Goal: Information Seeking & Learning: Learn about a topic

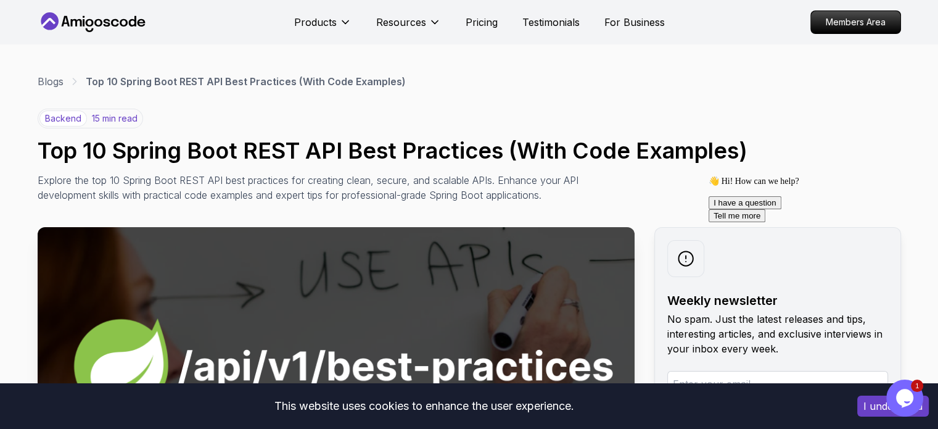
drag, startPoint x: 944, startPoint y: 22, endPoint x: 419, endPoint y: 168, distance: 544.8
click at [419, 168] on div "backend 15 min read Top 10 Spring Boot REST API Best Practices (With Code Examp…" at bounding box center [469, 156] width 863 height 94
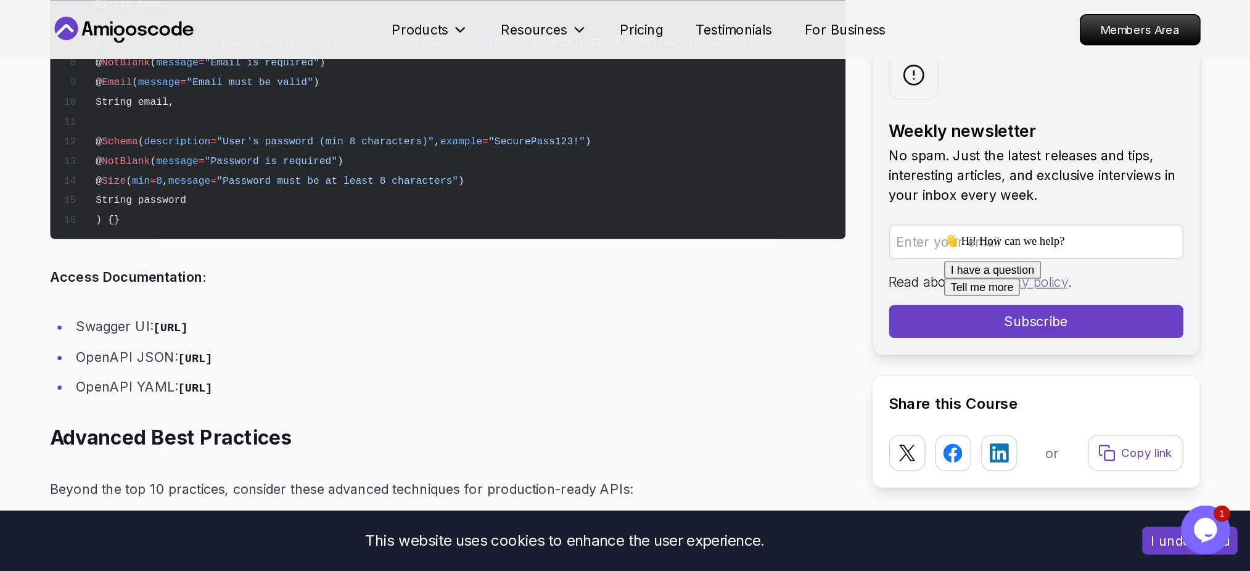
scroll to position [14407, 0]
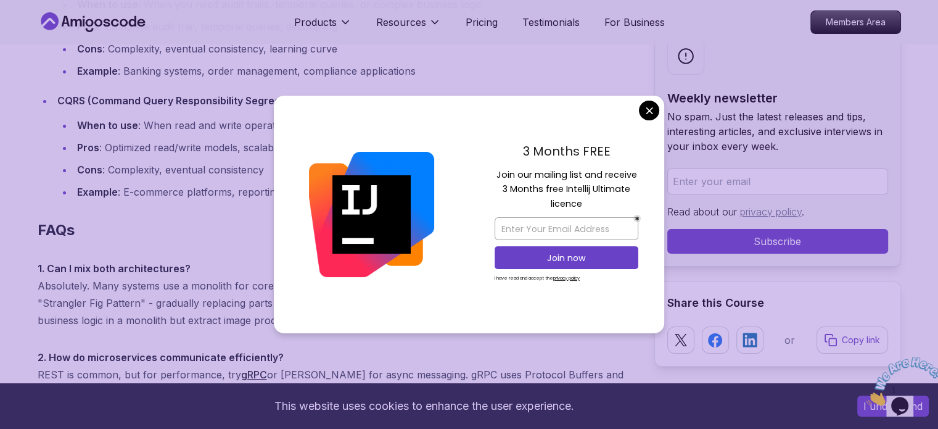
scroll to position [9399, 0]
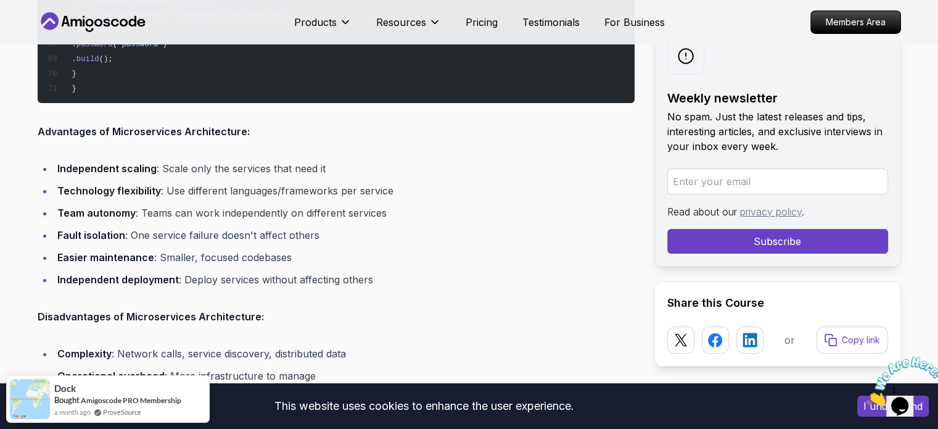
scroll to position [4426, 0]
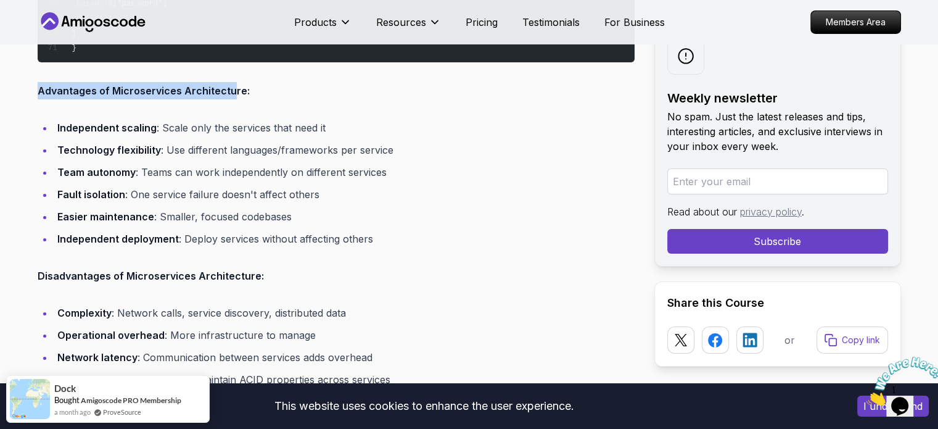
drag, startPoint x: 39, startPoint y: 89, endPoint x: 226, endPoint y: 91, distance: 186.9
click at [226, 91] on strong "Advantages of Microservices Architecture:" at bounding box center [144, 90] width 212 height 12
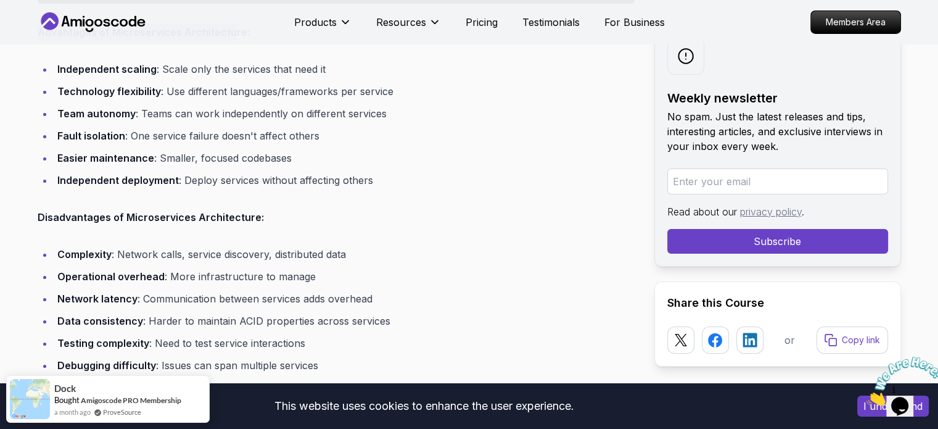
scroll to position [4488, 0]
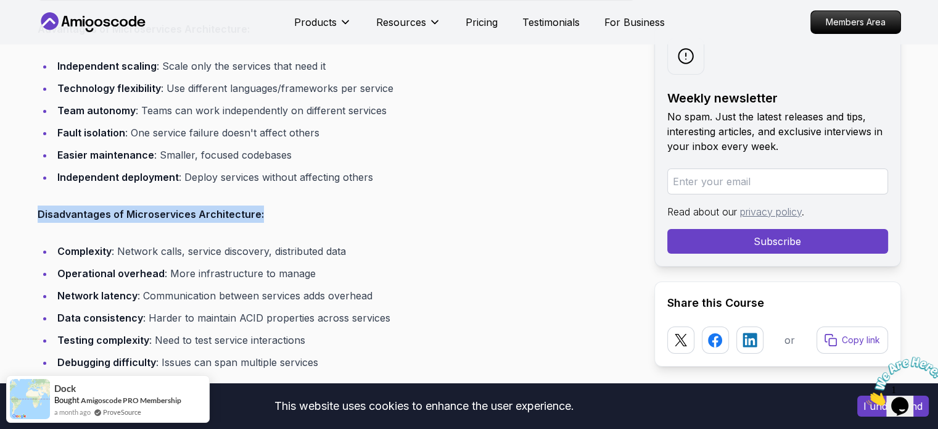
drag, startPoint x: 35, startPoint y: 212, endPoint x: 260, endPoint y: 211, distance: 224.5
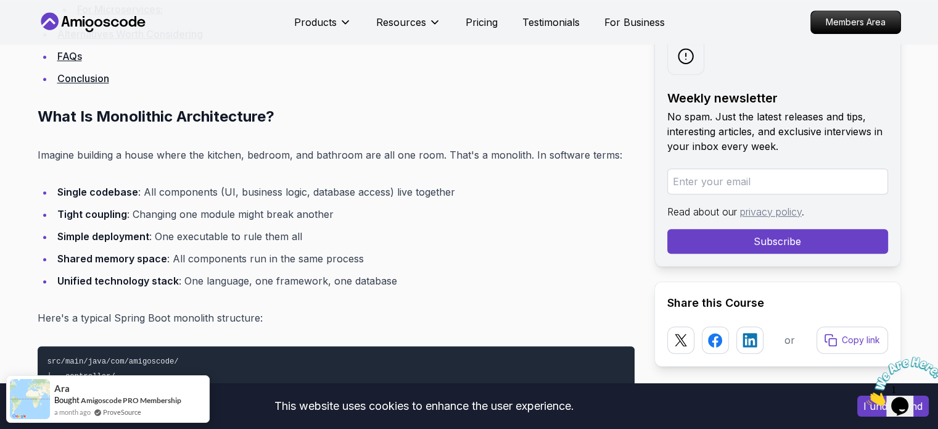
scroll to position [788, 0]
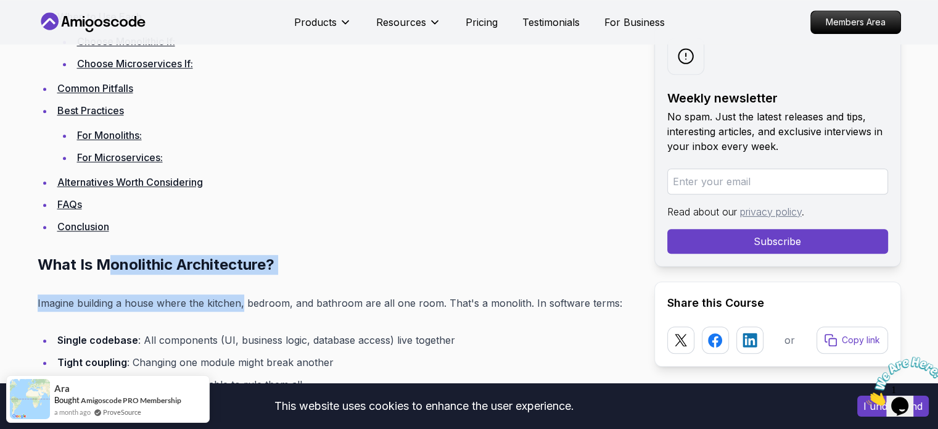
drag, startPoint x: 165, startPoint y: 271, endPoint x: 244, endPoint y: 274, distance: 78.4
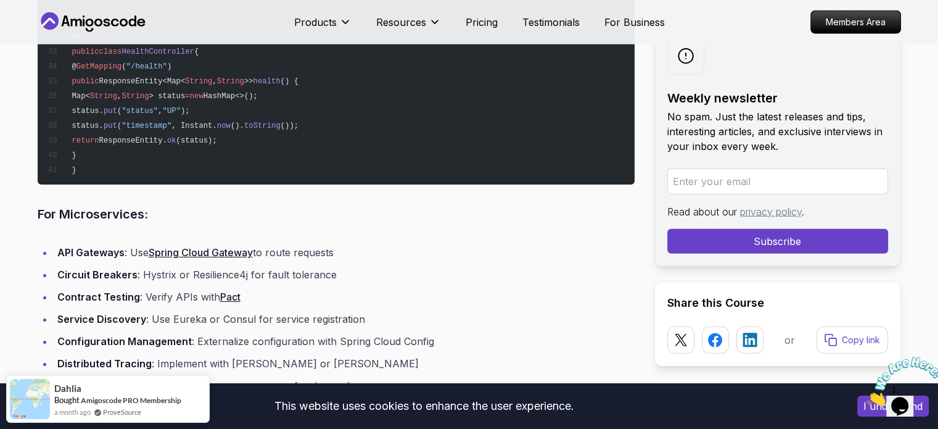
scroll to position [7748, 0]
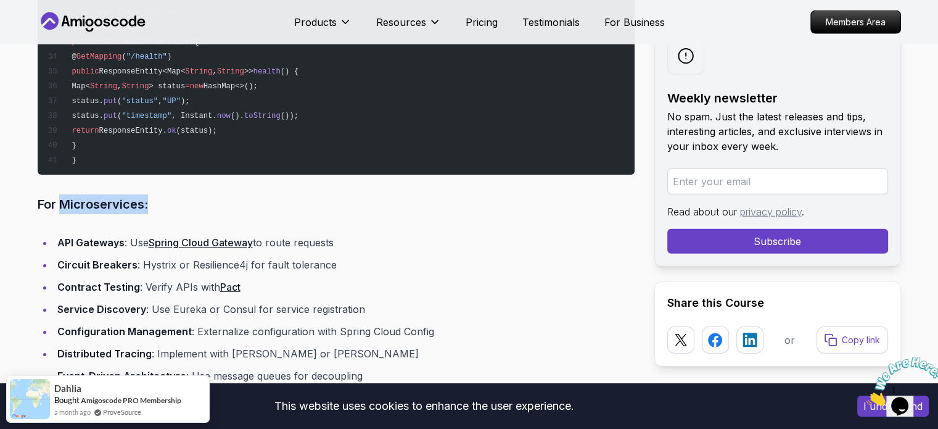
drag, startPoint x: 68, startPoint y: 184, endPoint x: 187, endPoint y: 194, distance: 120.1
click at [177, 194] on h3 "For Microservices:" at bounding box center [336, 204] width 597 height 20
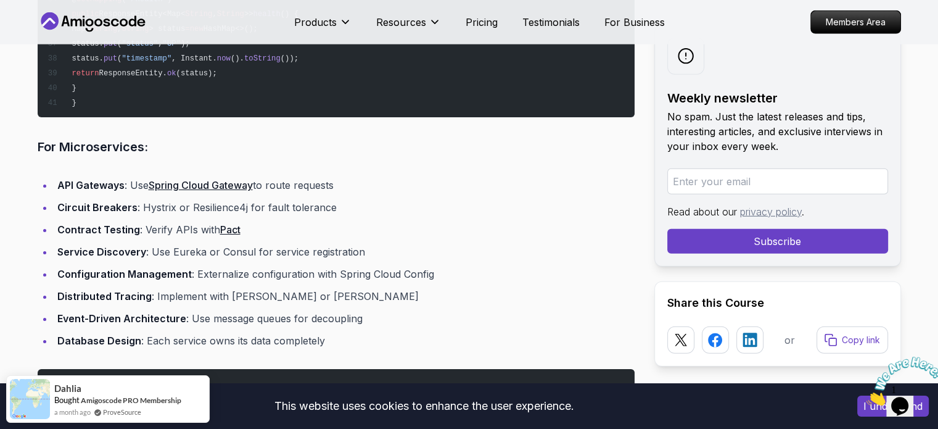
scroll to position [7810, 0]
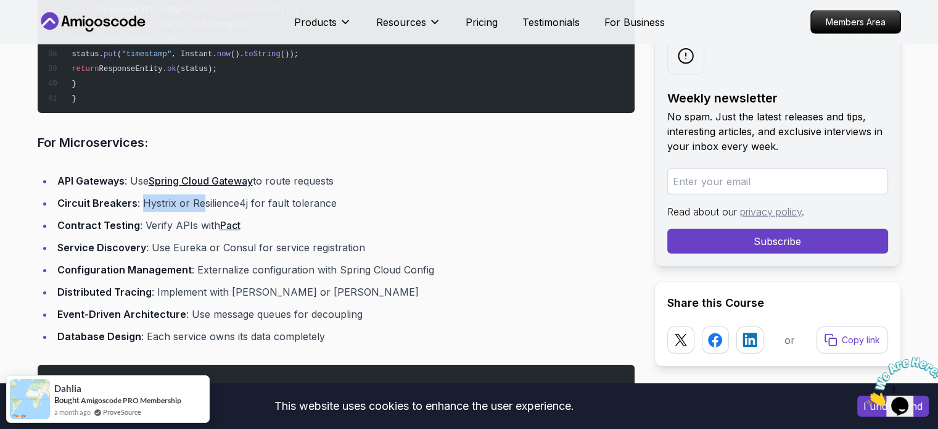
drag, startPoint x: 160, startPoint y: 188, endPoint x: 220, endPoint y: 188, distance: 59.2
click at [217, 194] on li "Circuit Breakers : Hystrix or Resilience4j for fault tolerance" at bounding box center [344, 202] width 581 height 17
click at [220, 194] on li "Circuit Breakers : Hystrix or Resilience4j for fault tolerance" at bounding box center [344, 202] width 581 height 17
click at [250, 191] on ul "API Gateways : Use Spring Cloud Gateway to route requests Circuit Breakers : Hy…" at bounding box center [336, 258] width 597 height 173
drag, startPoint x: 205, startPoint y: 183, endPoint x: 221, endPoint y: 183, distance: 16.0
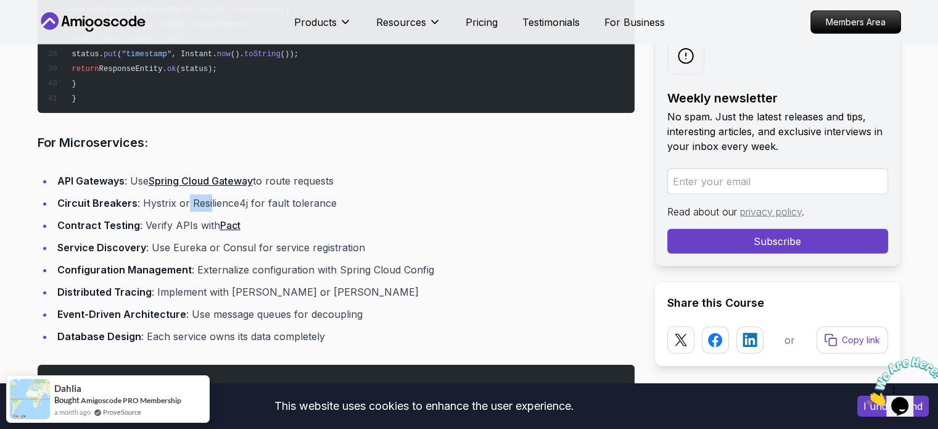
click at [210, 194] on li "Circuit Breakers : Hystrix or Resilience4j for fault tolerance" at bounding box center [344, 202] width 581 height 17
drag, startPoint x: 221, startPoint y: 183, endPoint x: 250, endPoint y: 187, distance: 29.3
click at [228, 194] on li "Circuit Breakers : Hystrix or Resilience4j for fault tolerance" at bounding box center [344, 202] width 581 height 17
drag, startPoint x: 250, startPoint y: 187, endPoint x: 271, endPoint y: 189, distance: 21.1
click at [251, 194] on li "Circuit Breakers : Hystrix or Resilience4j for fault tolerance" at bounding box center [344, 202] width 581 height 17
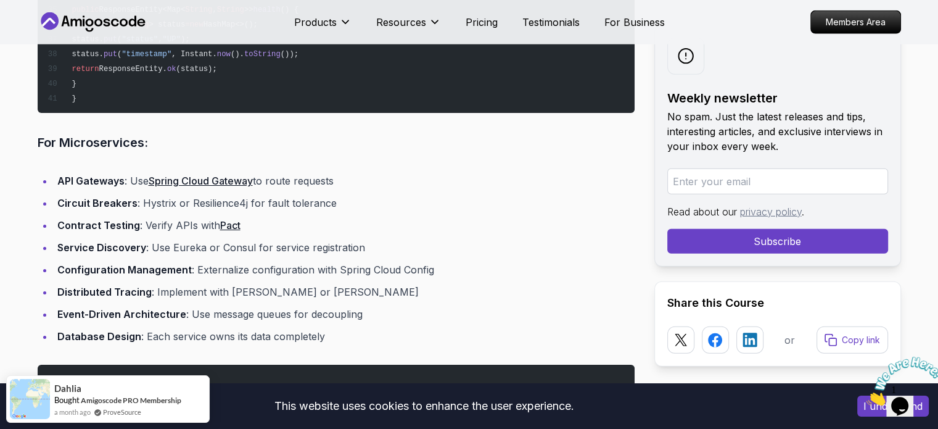
click at [367, 194] on li "Circuit Breakers : Hystrix or Resilience4j for fault tolerance" at bounding box center [344, 202] width 581 height 17
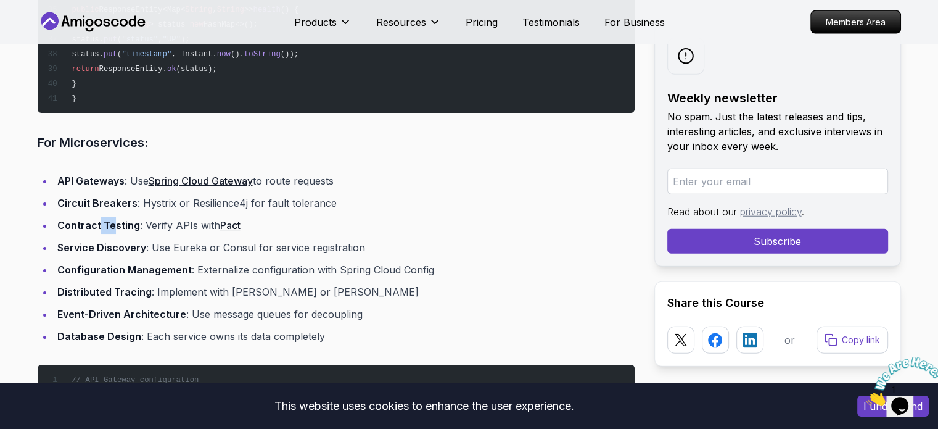
drag, startPoint x: 98, startPoint y: 206, endPoint x: 170, endPoint y: 205, distance: 71.6
click at [137, 216] on li "Contract Testing : Verify APIs with Pact" at bounding box center [344, 224] width 581 height 17
click at [299, 216] on li "Contract Testing : Verify APIs with Pact" at bounding box center [344, 224] width 581 height 17
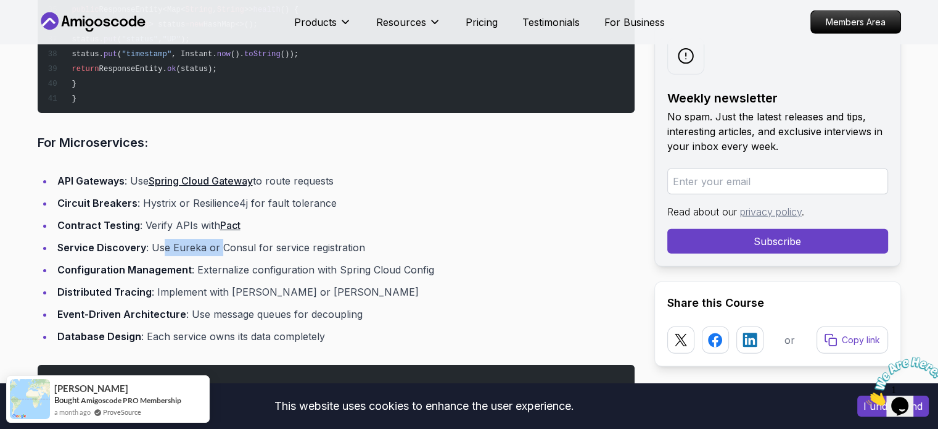
drag, startPoint x: 165, startPoint y: 228, endPoint x: 329, endPoint y: 228, distance: 164.7
click at [284, 239] on li "Service Discovery : Use Eureka or Consul for service registration" at bounding box center [344, 247] width 581 height 17
click at [329, 239] on li "Service Discovery : Use Eureka or Consul for service registration" at bounding box center [344, 247] width 581 height 17
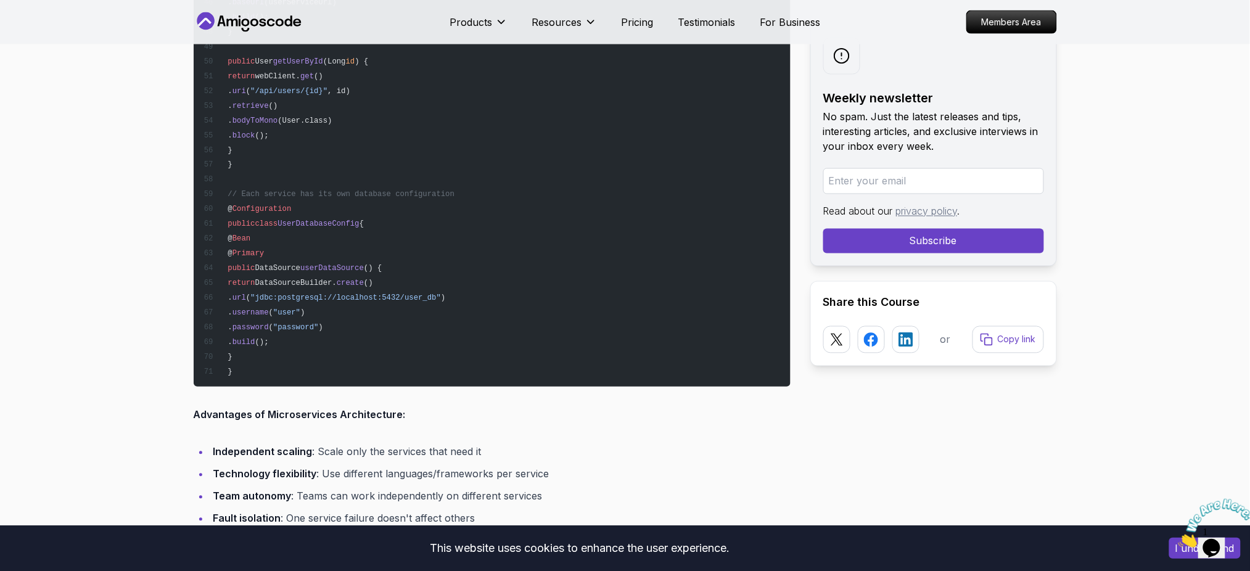
scroll to position [3802, 0]
